Goal: Navigation & Orientation: Find specific page/section

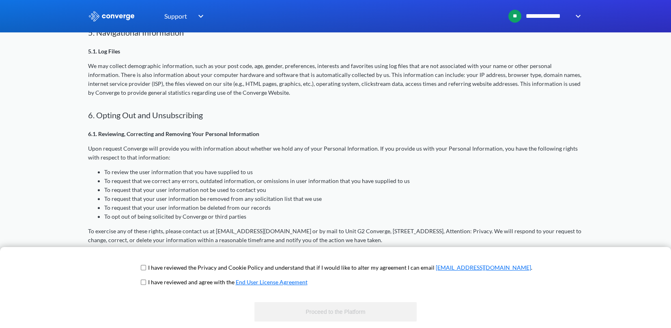
scroll to position [978, 0]
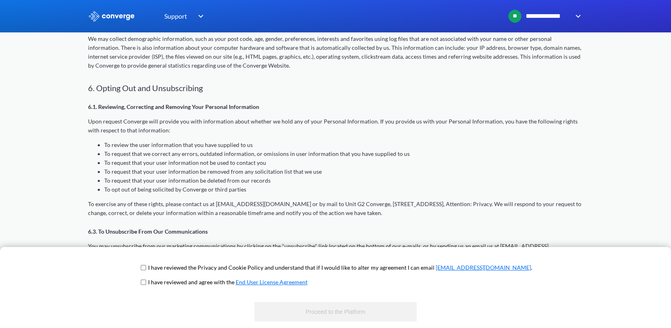
click at [146, 267] on input "checkbox" at bounding box center [143, 268] width 5 height 6
checkbox input "true"
click at [146, 281] on input "checkbox" at bounding box center [143, 282] width 5 height 6
checkbox input "true"
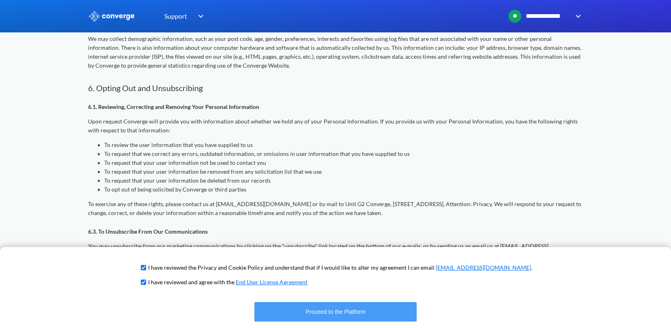
click at [287, 309] on button "Proceed to the Platform" at bounding box center [335, 311] width 162 height 19
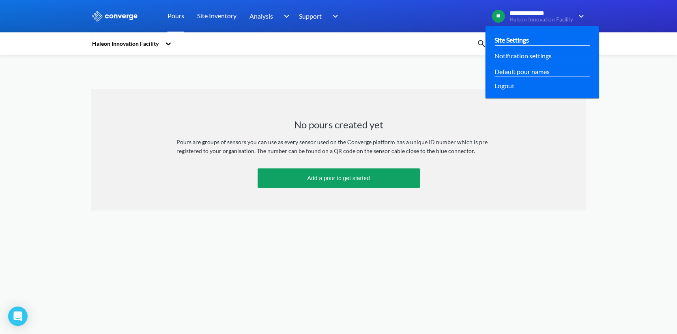
click at [526, 37] on link "Site Settings" at bounding box center [511, 40] width 34 height 10
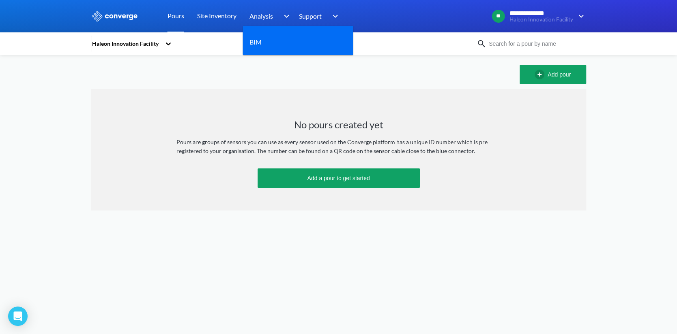
click at [288, 17] on img at bounding box center [284, 16] width 13 height 10
click at [260, 41] on link "BIM" at bounding box center [255, 42] width 12 height 10
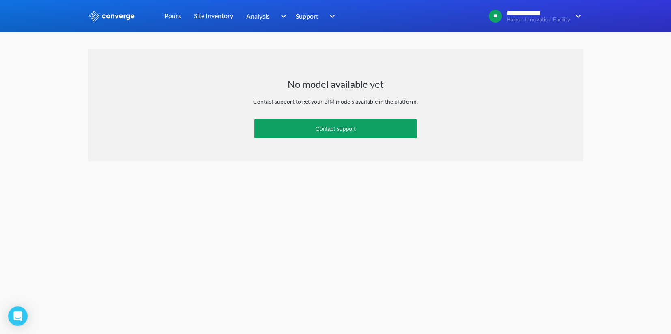
click at [50, 78] on div "**********" at bounding box center [335, 175] width 671 height 350
click at [175, 14] on link "Pours" at bounding box center [172, 16] width 17 height 32
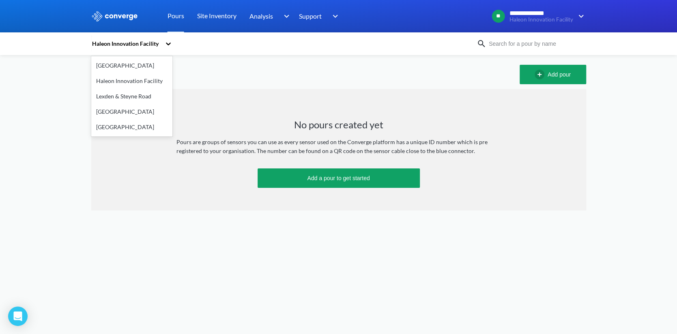
click at [168, 43] on icon at bounding box center [168, 44] width 8 height 8
click at [118, 97] on div "Lexden & Steyne Road" at bounding box center [131, 96] width 81 height 15
click at [168, 43] on icon at bounding box center [168, 44] width 8 height 8
click at [121, 83] on div "Haleon Innovation Facility" at bounding box center [131, 80] width 81 height 15
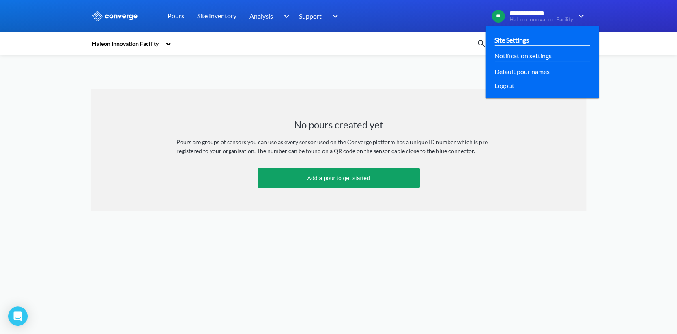
click at [520, 38] on link "Site Settings" at bounding box center [511, 40] width 34 height 10
